Goal: Task Accomplishment & Management: Complete application form

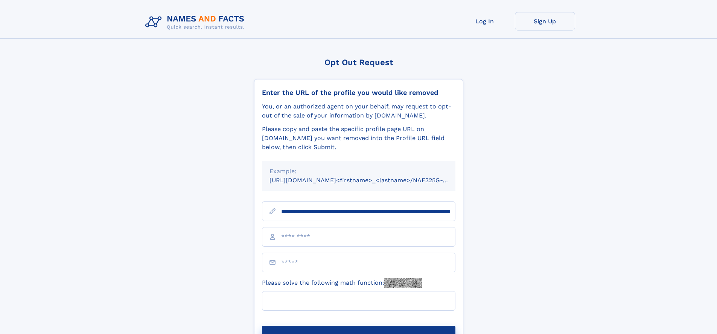
scroll to position [0, 90]
type input "**********"
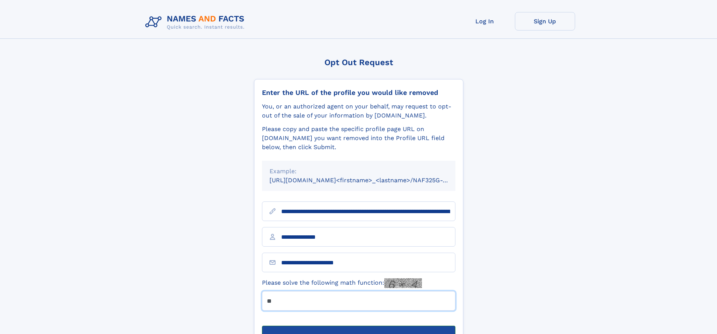
type input "**"
click at [358, 326] on button "Submit Opt Out Request" at bounding box center [358, 338] width 193 height 24
